Goal: Task Accomplishment & Management: Manage account settings

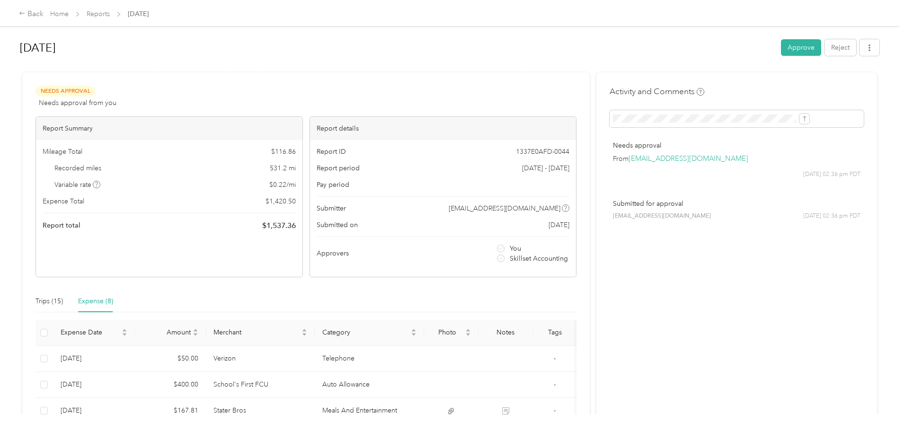
click at [781, 47] on button "Approve" at bounding box center [801, 47] width 40 height 17
